Goal: Information Seeking & Learning: Learn about a topic

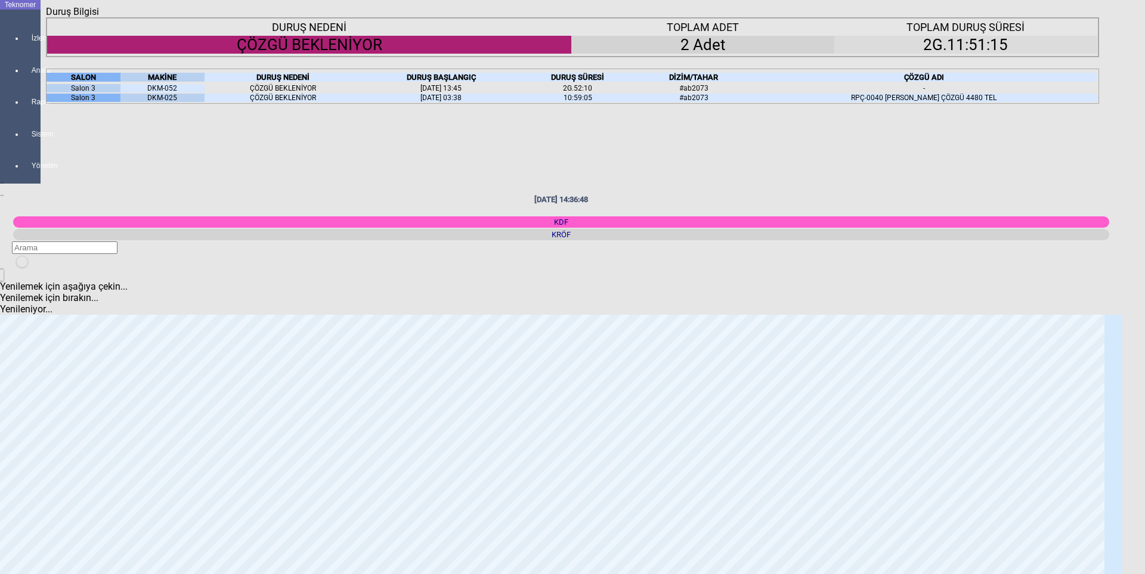
click at [46, 17] on icon "Kapat" at bounding box center [46, 17] width 0 height 0
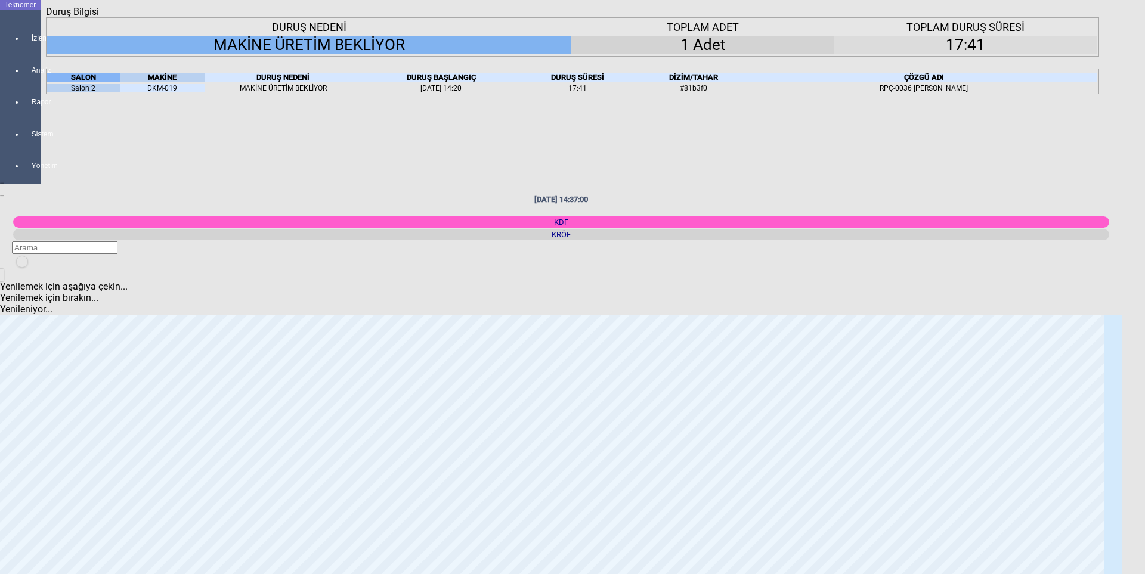
click at [1089, 17] on div "Kapat" at bounding box center [572, 17] width 1053 height 0
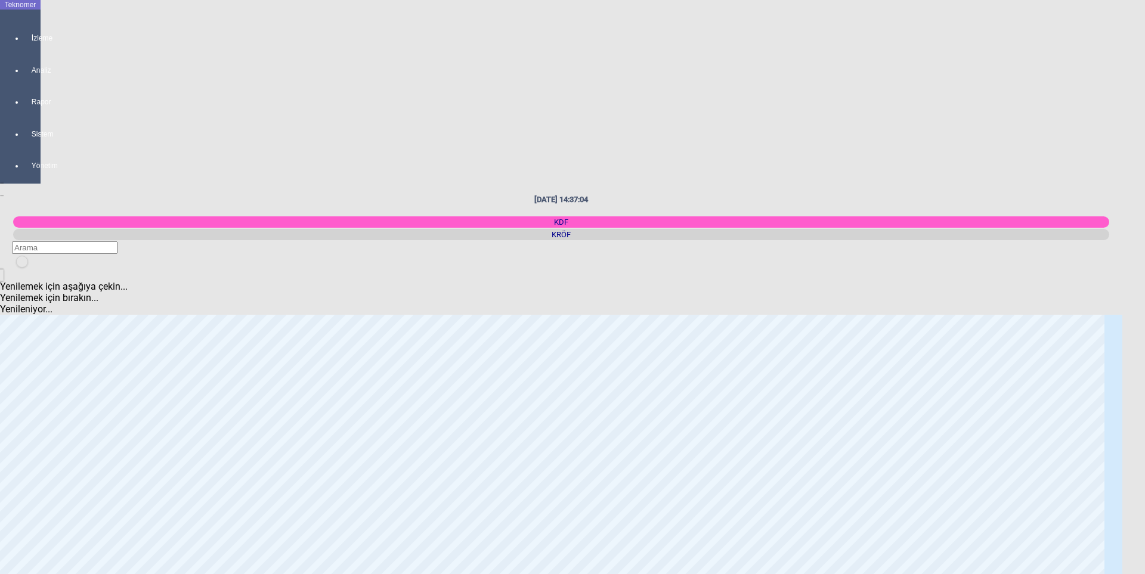
scroll to position [1252, 0]
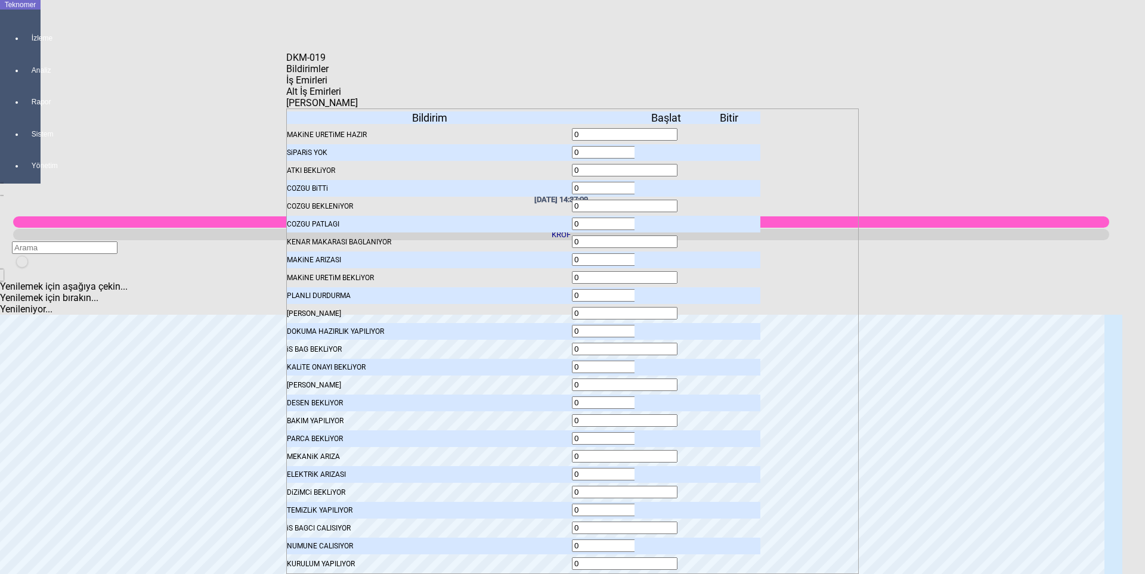
click at [327, 85] on span "İş Emirleri" at bounding box center [306, 80] width 41 height 11
click at [329, 75] on span "Bildirimler" at bounding box center [307, 68] width 42 height 11
click at [286, 63] on icon "Kapat" at bounding box center [286, 63] width 0 height 0
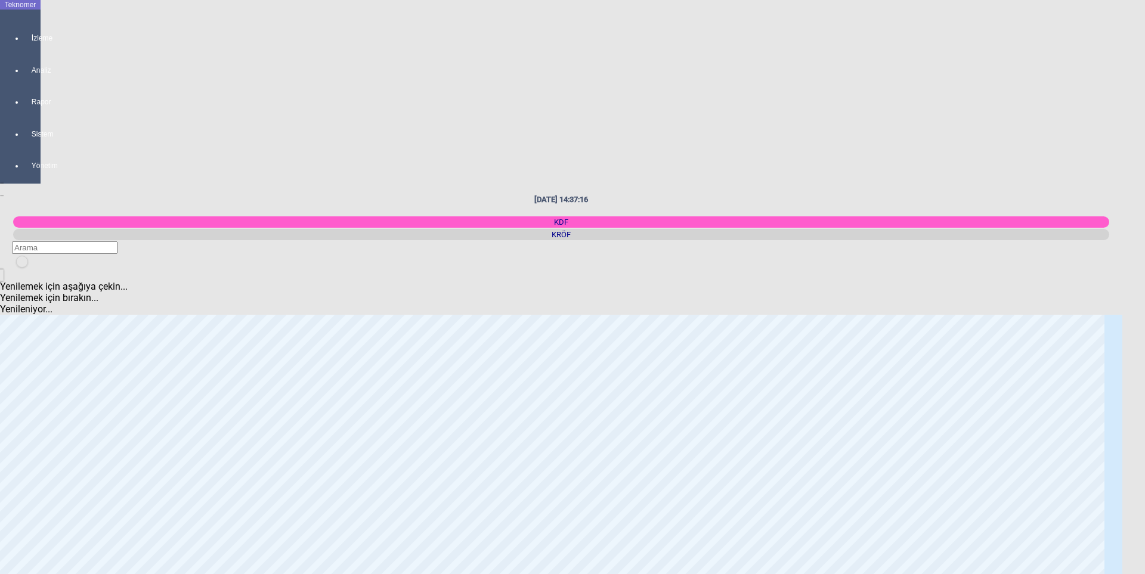
scroll to position [0, 0]
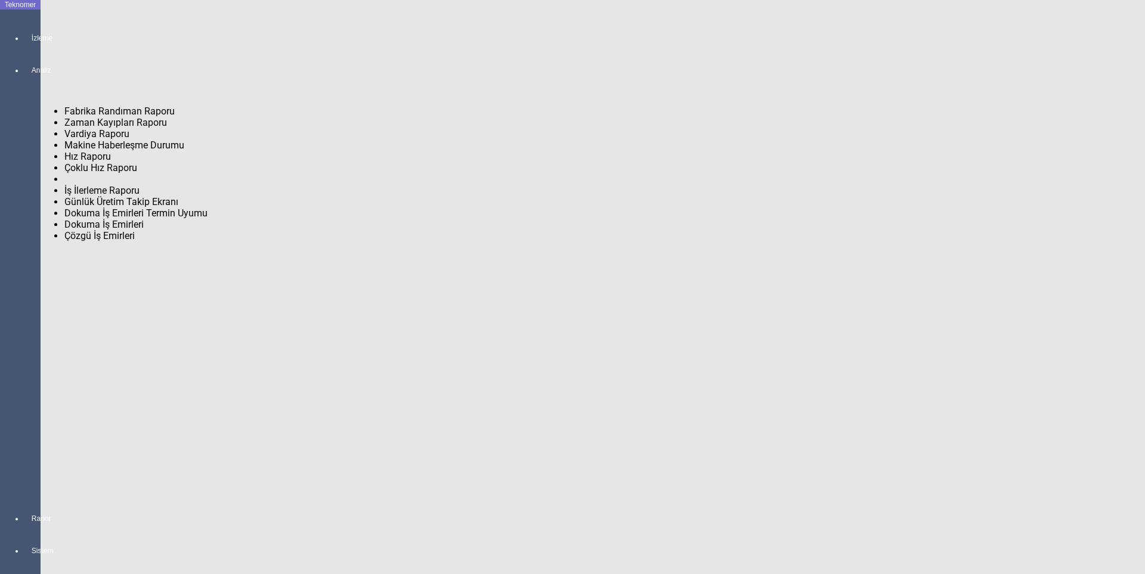
click at [24, 530] on div at bounding box center [32, 530] width 17 height 0
click at [83, 106] on span "Fabrika Randıman Raporu" at bounding box center [119, 111] width 110 height 11
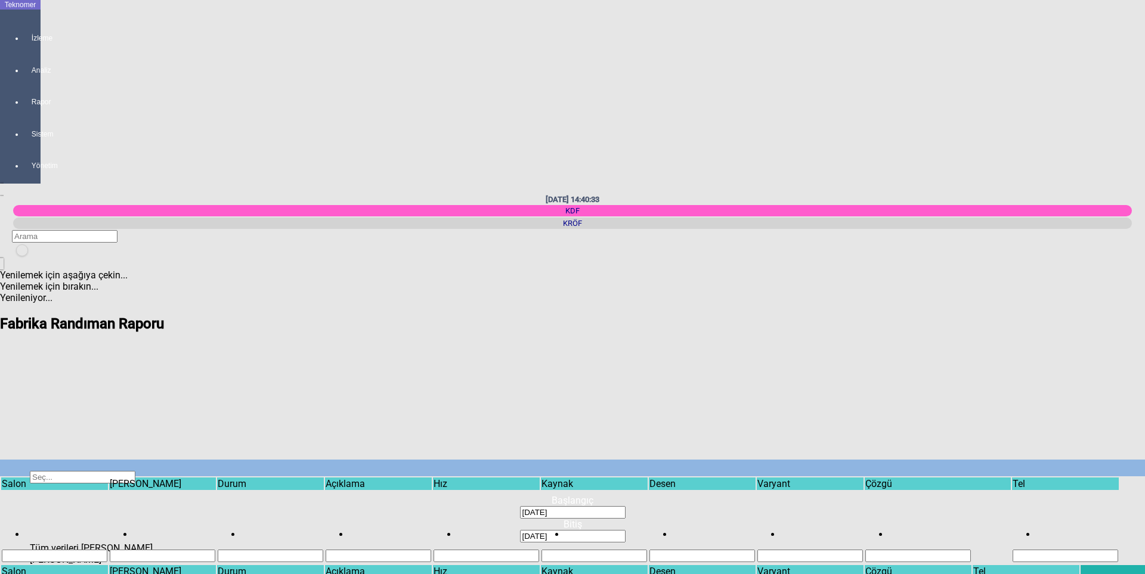
drag, startPoint x: 573, startPoint y: 522, endPoint x: 733, endPoint y: 516, distance: 159.9
click at [733, 516] on body "Teknomer İzleme Analiz Rapor Sistem Yönetim [DATE] 14:40:33 KDF [GEOGRAPHIC_DAT…" at bounding box center [572, 287] width 1145 height 574
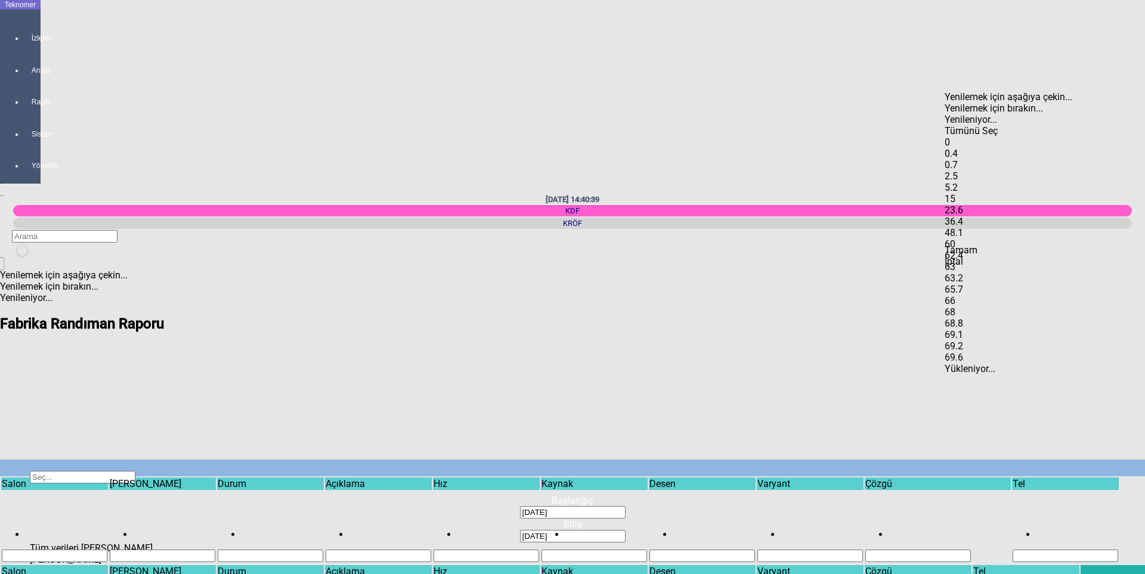
click at [945, 125] on span "Select All" at bounding box center [945, 125] width 0 height 0
click at [965, 137] on div "Items" at bounding box center [1020, 137] width 150 height 0
click at [967, 148] on div "0.4" at bounding box center [1020, 153] width 150 height 11
click at [972, 159] on div "0.7" at bounding box center [1020, 164] width 150 height 11
click at [974, 171] on div "2.5" at bounding box center [1020, 176] width 150 height 11
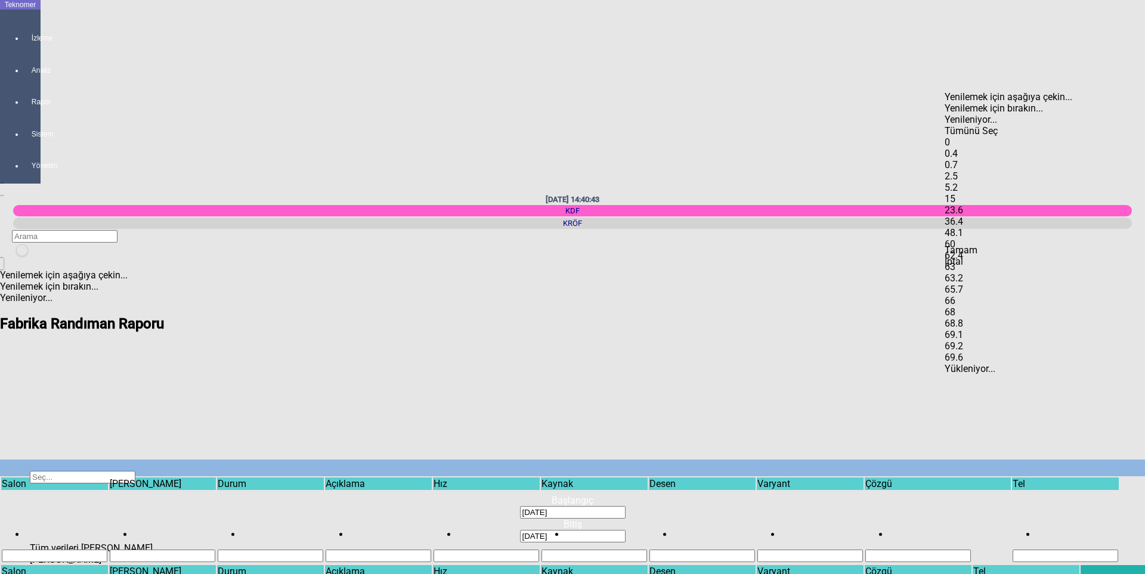
click at [977, 182] on div "5.2" at bounding box center [1020, 187] width 150 height 11
click at [979, 193] on div "15" at bounding box center [1020, 198] width 150 height 11
click at [1011, 256] on div "Tamam" at bounding box center [1020, 250] width 150 height 11
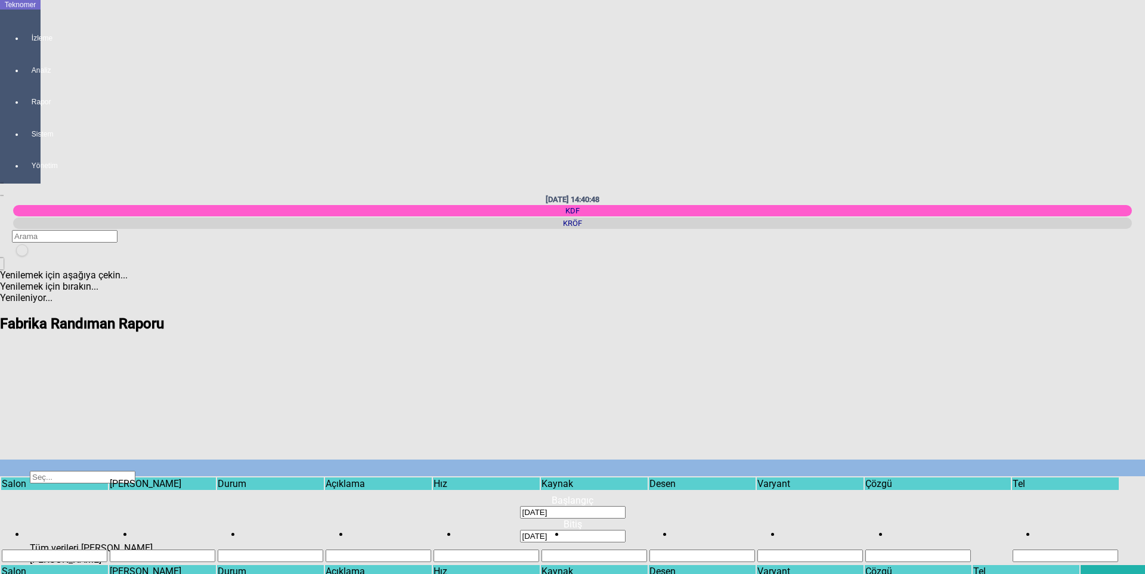
scroll to position [0, 281]
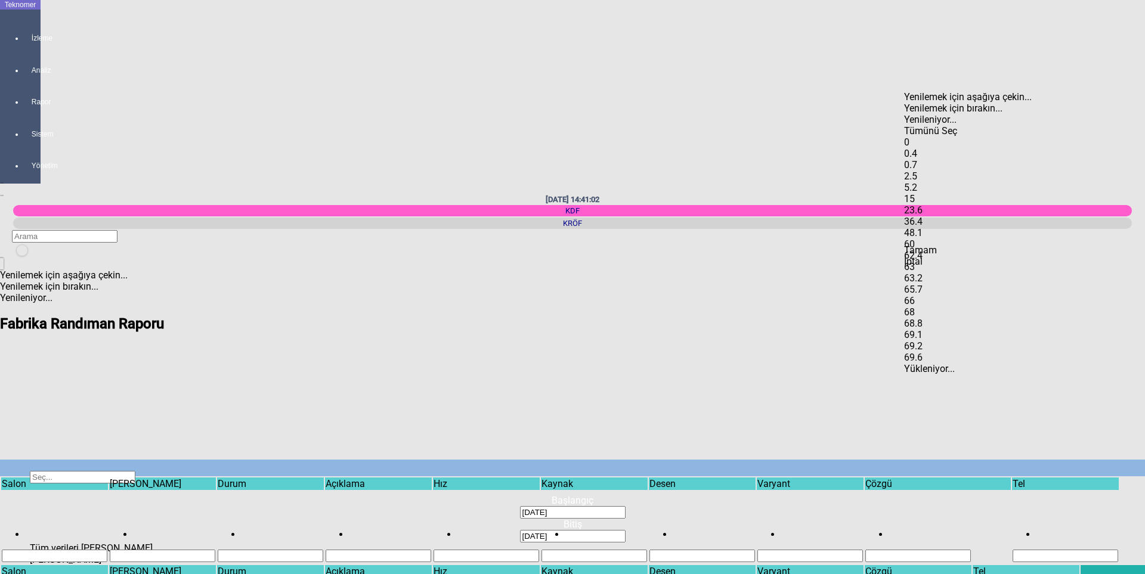
click at [904, 125] on span "Select All" at bounding box center [904, 125] width 0 height 0
click at [926, 137] on div "Items" at bounding box center [979, 137] width 150 height 0
click at [969, 256] on div "Tamam" at bounding box center [979, 250] width 150 height 11
type input "0"
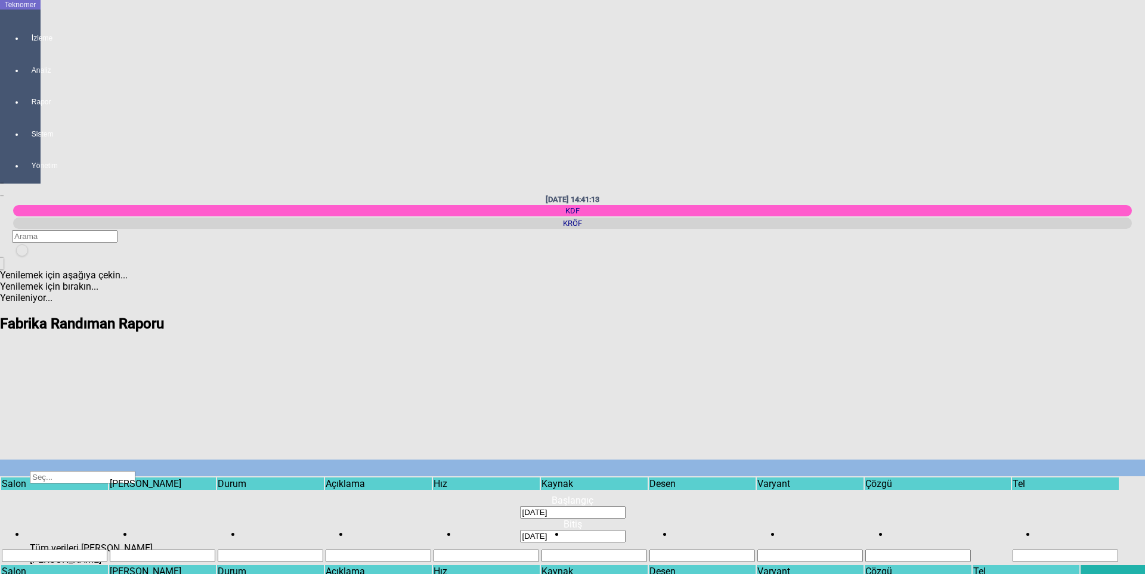
click at [21, 258] on icon "newfolder" at bounding box center [21, 258] width 0 height 0
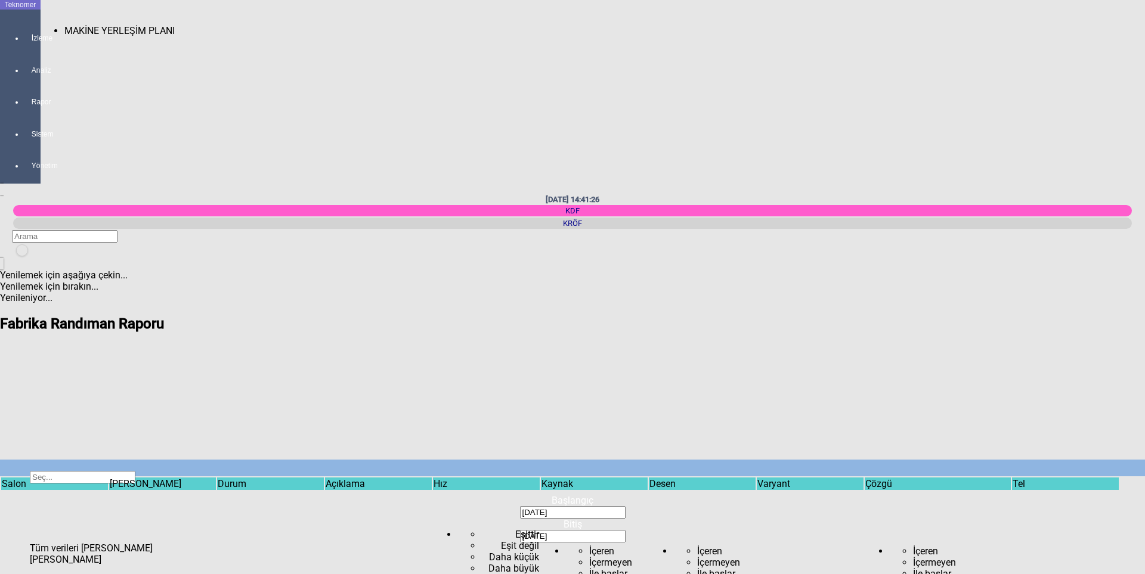
click at [24, 49] on div at bounding box center [32, 49] width 17 height 0
click at [66, 25] on span "MAKİNE YERLEŞİM PLANI" at bounding box center [119, 30] width 110 height 11
